Goal: Task Accomplishment & Management: Manage account settings

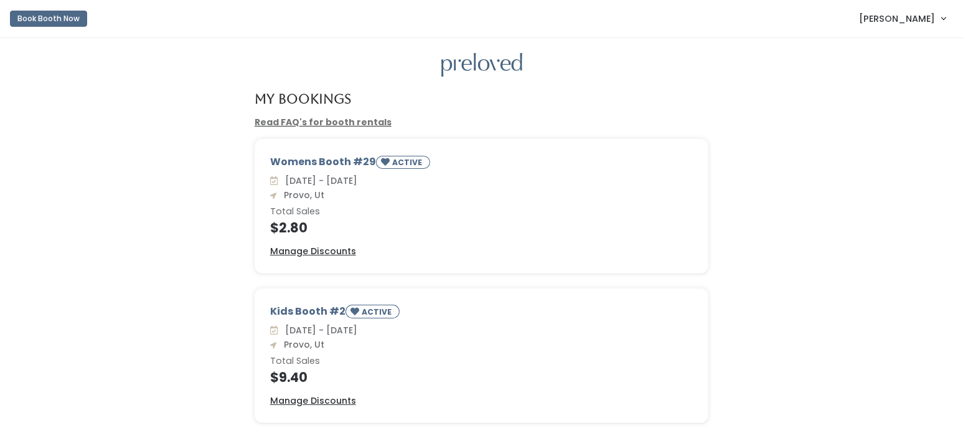
click at [936, 19] on link "[PERSON_NAME]" at bounding box center [902, 18] width 111 height 27
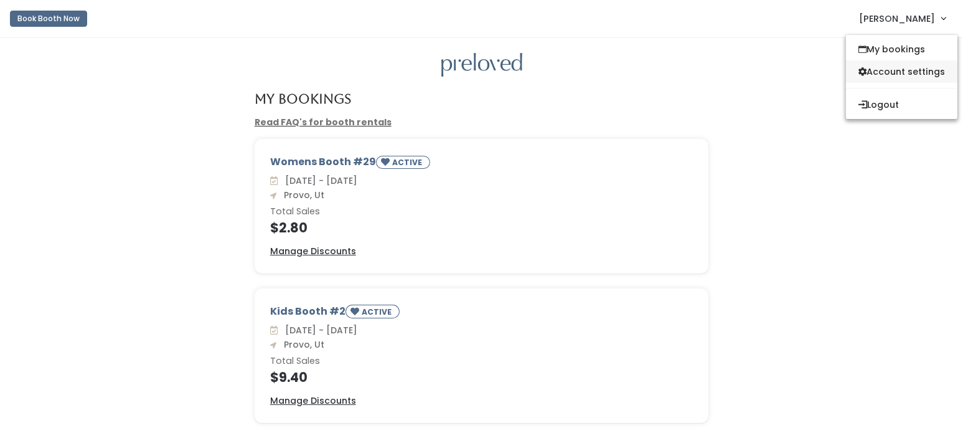
click at [920, 64] on link "Account settings" at bounding box center [901, 71] width 111 height 22
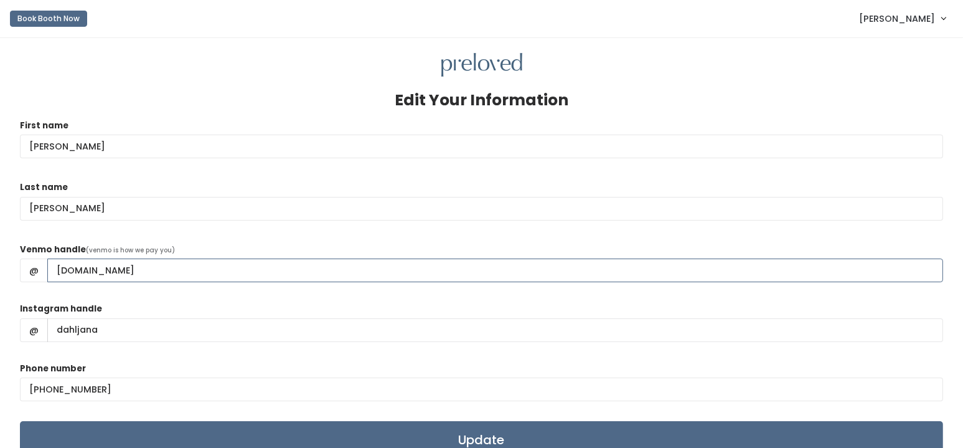
drag, startPoint x: 179, startPoint y: 275, endPoint x: 52, endPoint y: 276, distance: 127.0
click at [52, 276] on input "janadahlhotmail.com" at bounding box center [495, 270] width 896 height 24
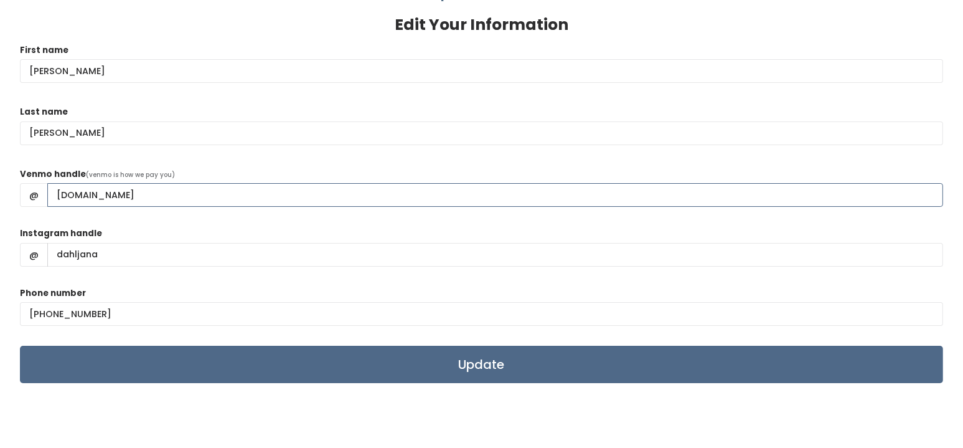
scroll to position [124, 0]
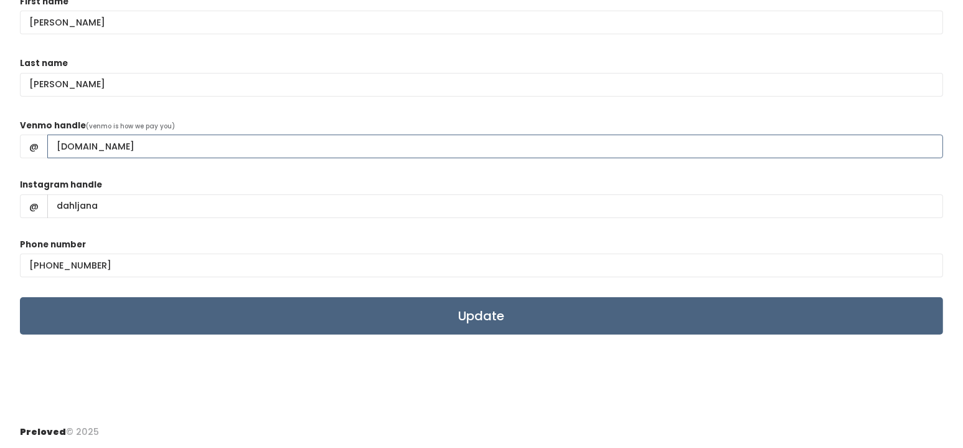
type input "hotmail.com"
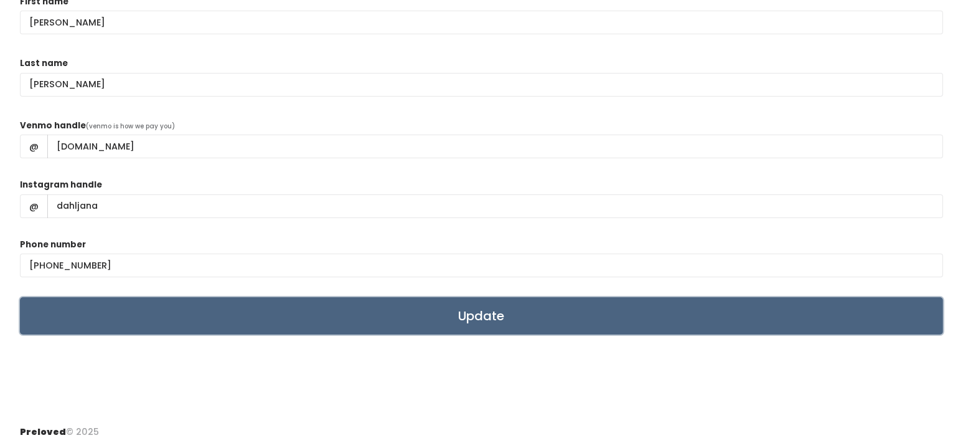
click at [452, 308] on input "Update" at bounding box center [481, 315] width 923 height 37
